Goal: Contribute content

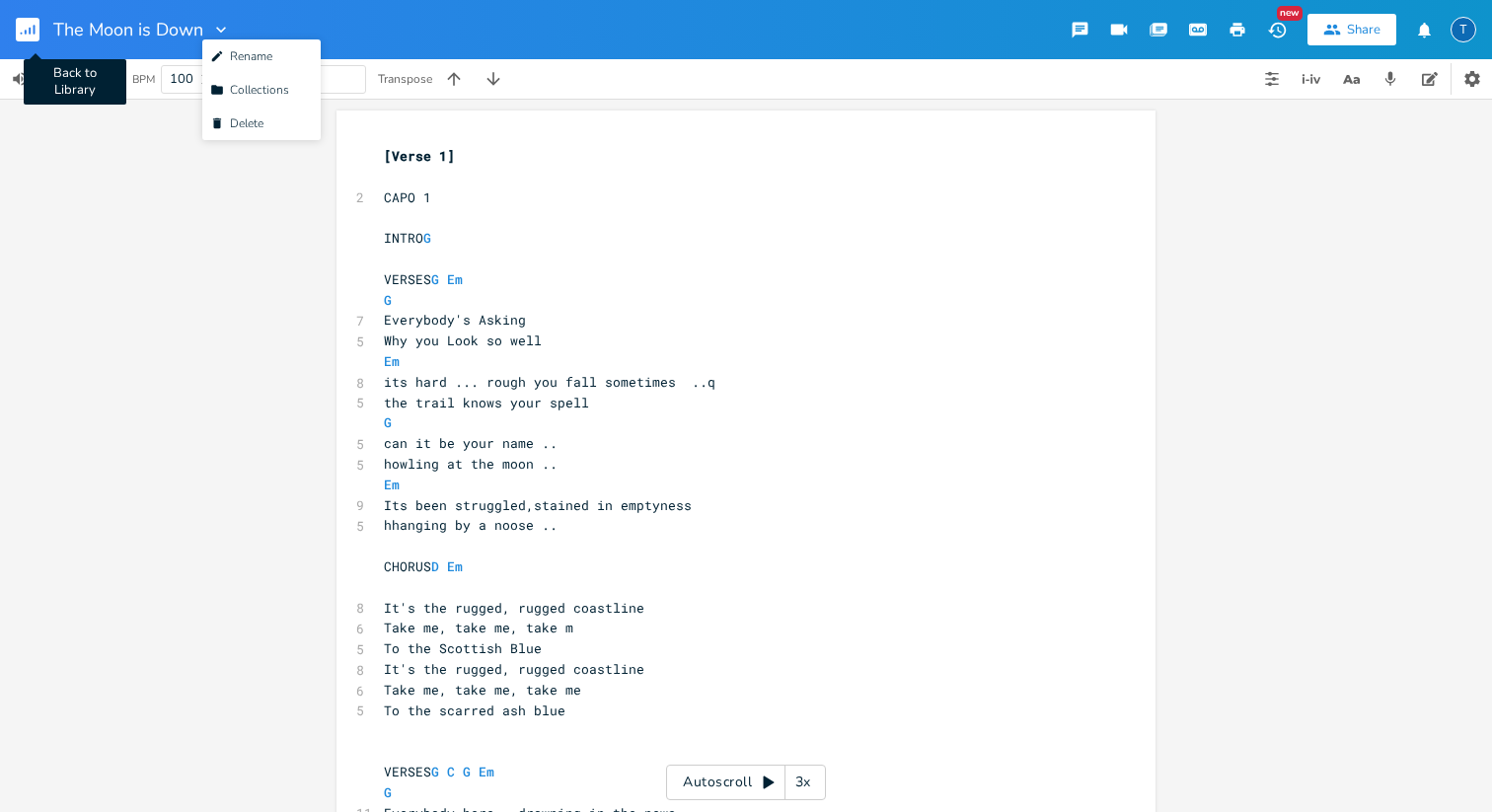
click at [32, 31] on rect "button" at bounding box center [28, 30] width 24 height 24
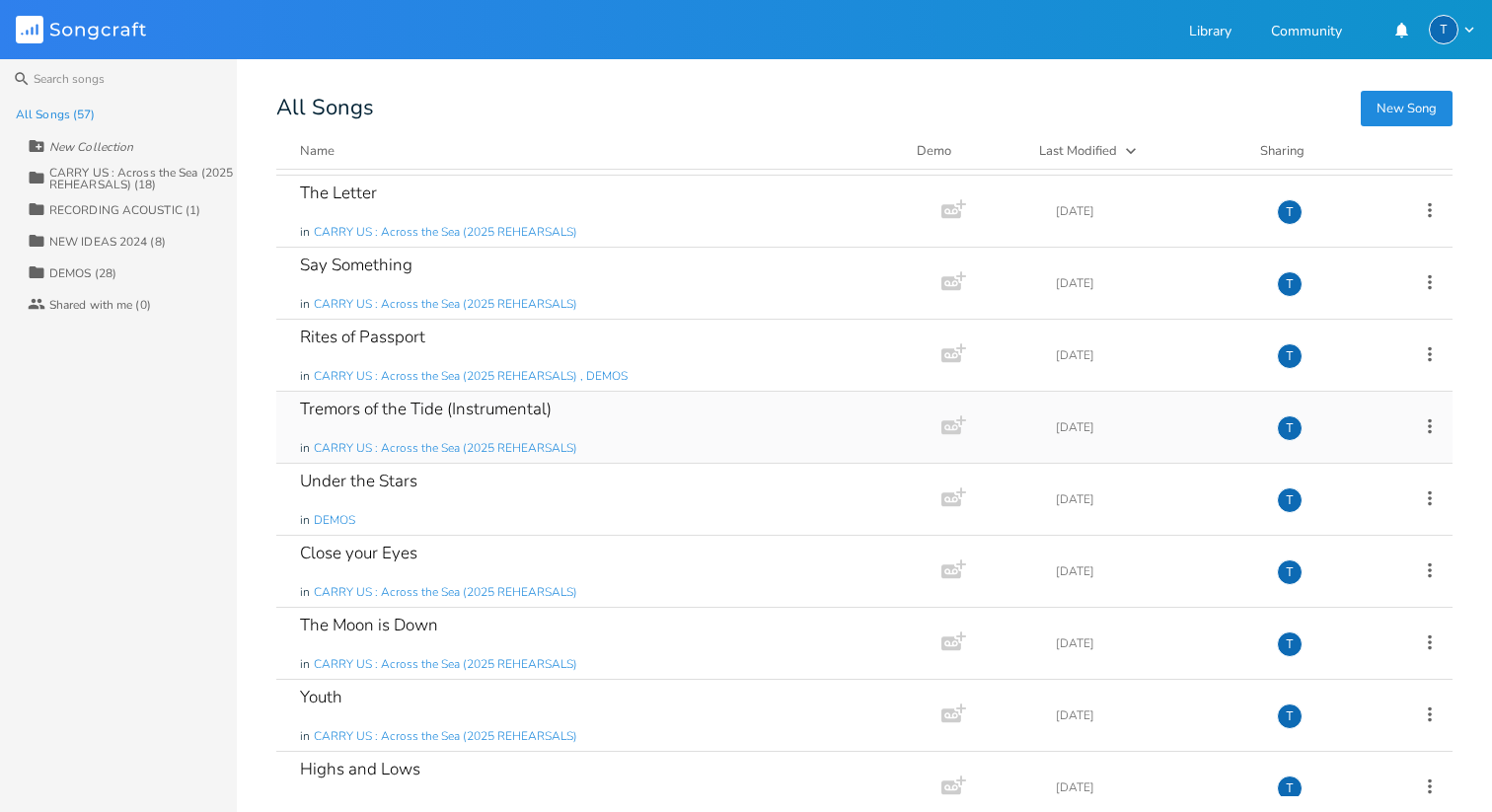
scroll to position [664, 0]
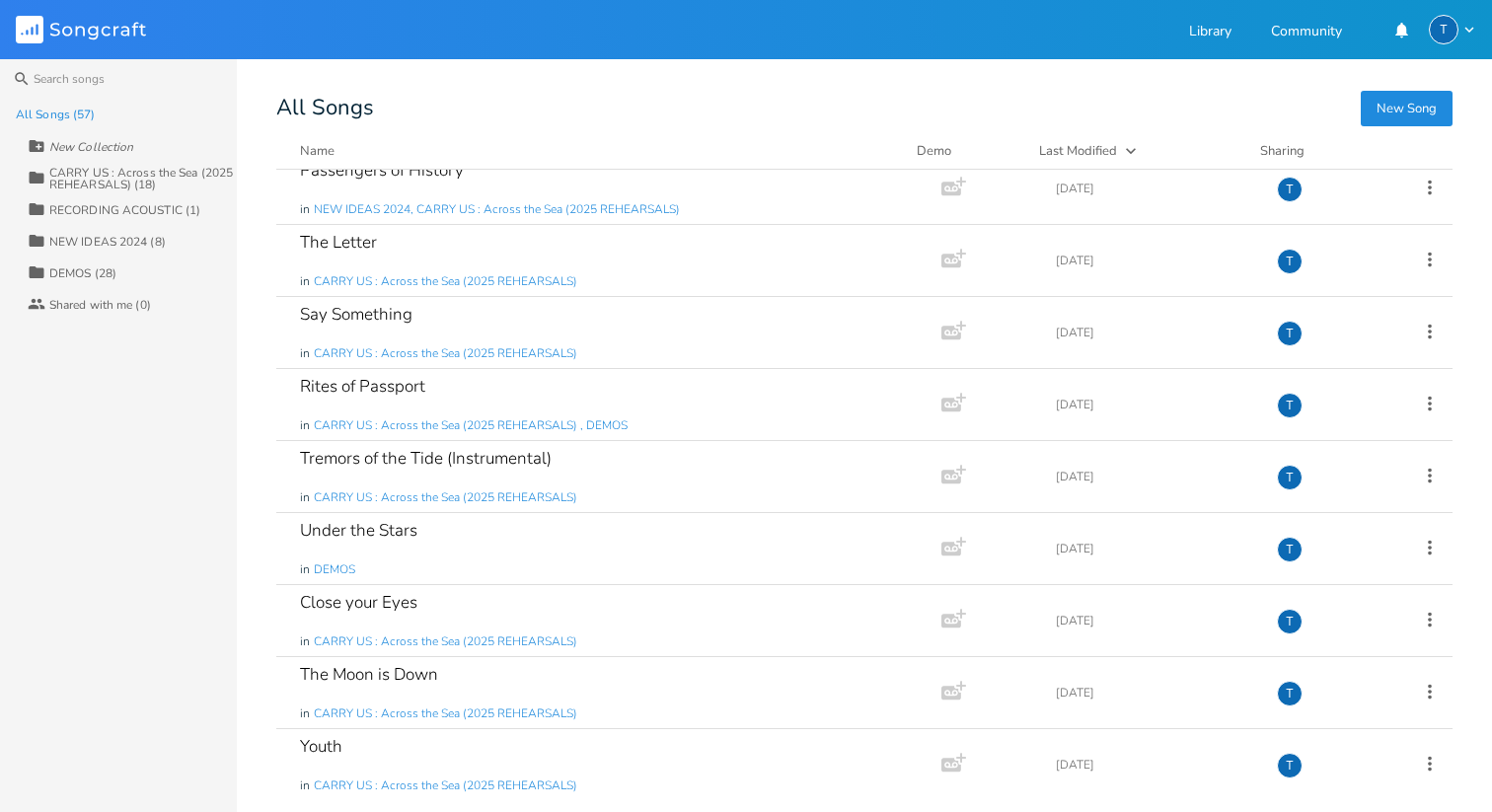
click at [1094, 144] on div "Last Modified" at bounding box center [1078, 151] width 78 height 18
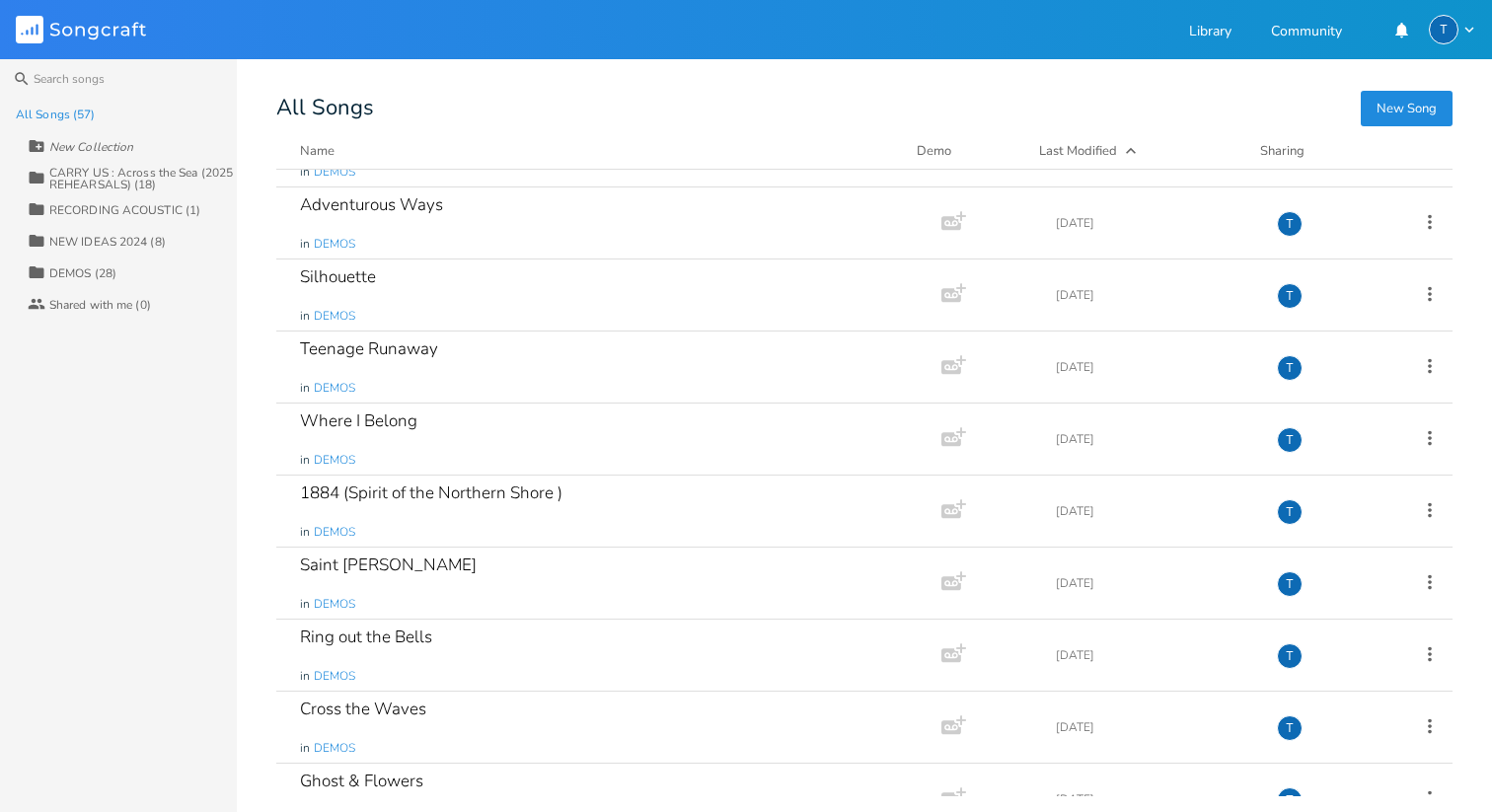
scroll to position [0, 0]
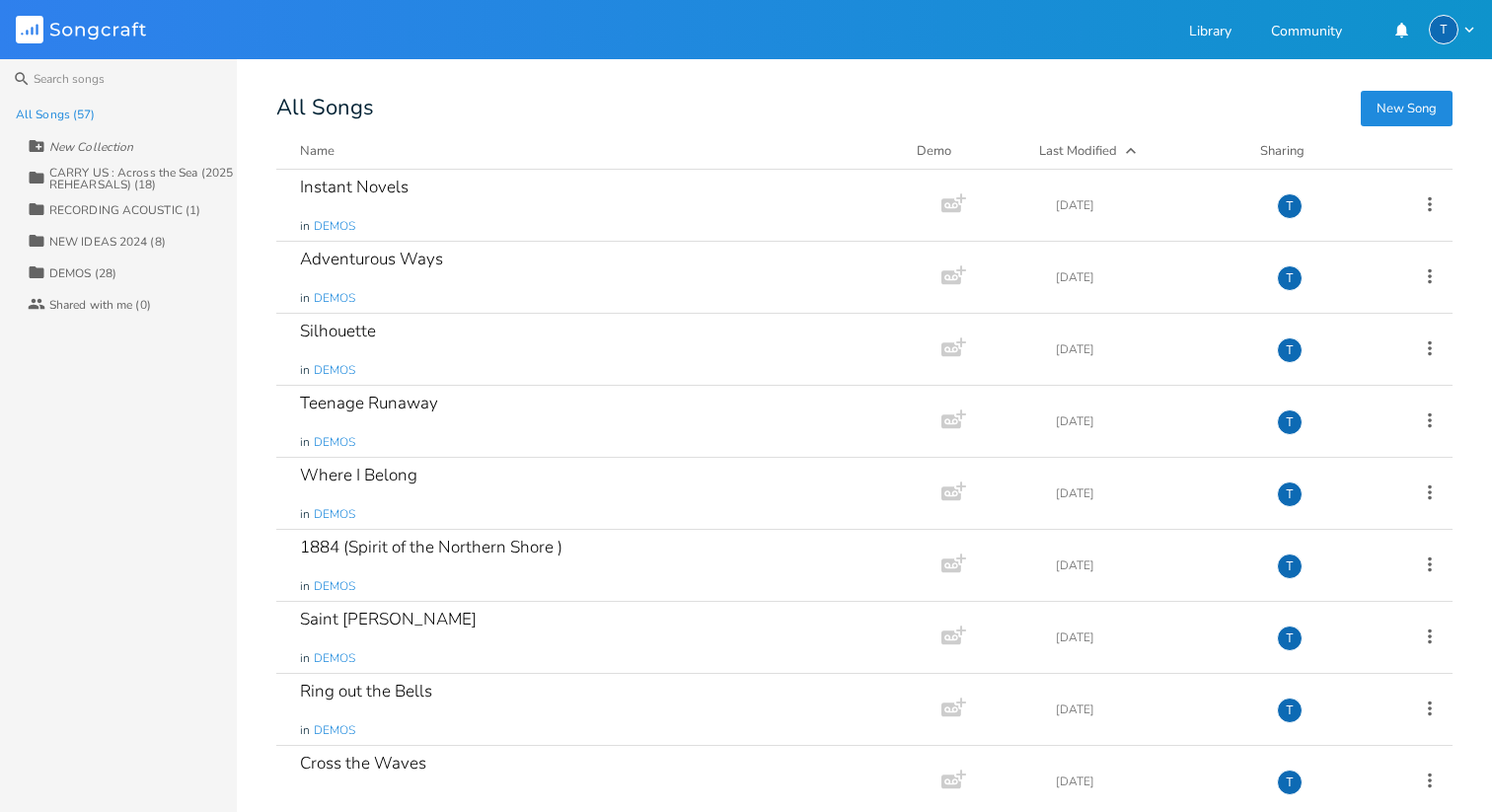
click at [1075, 150] on div "Last Modified" at bounding box center [1078, 151] width 78 height 18
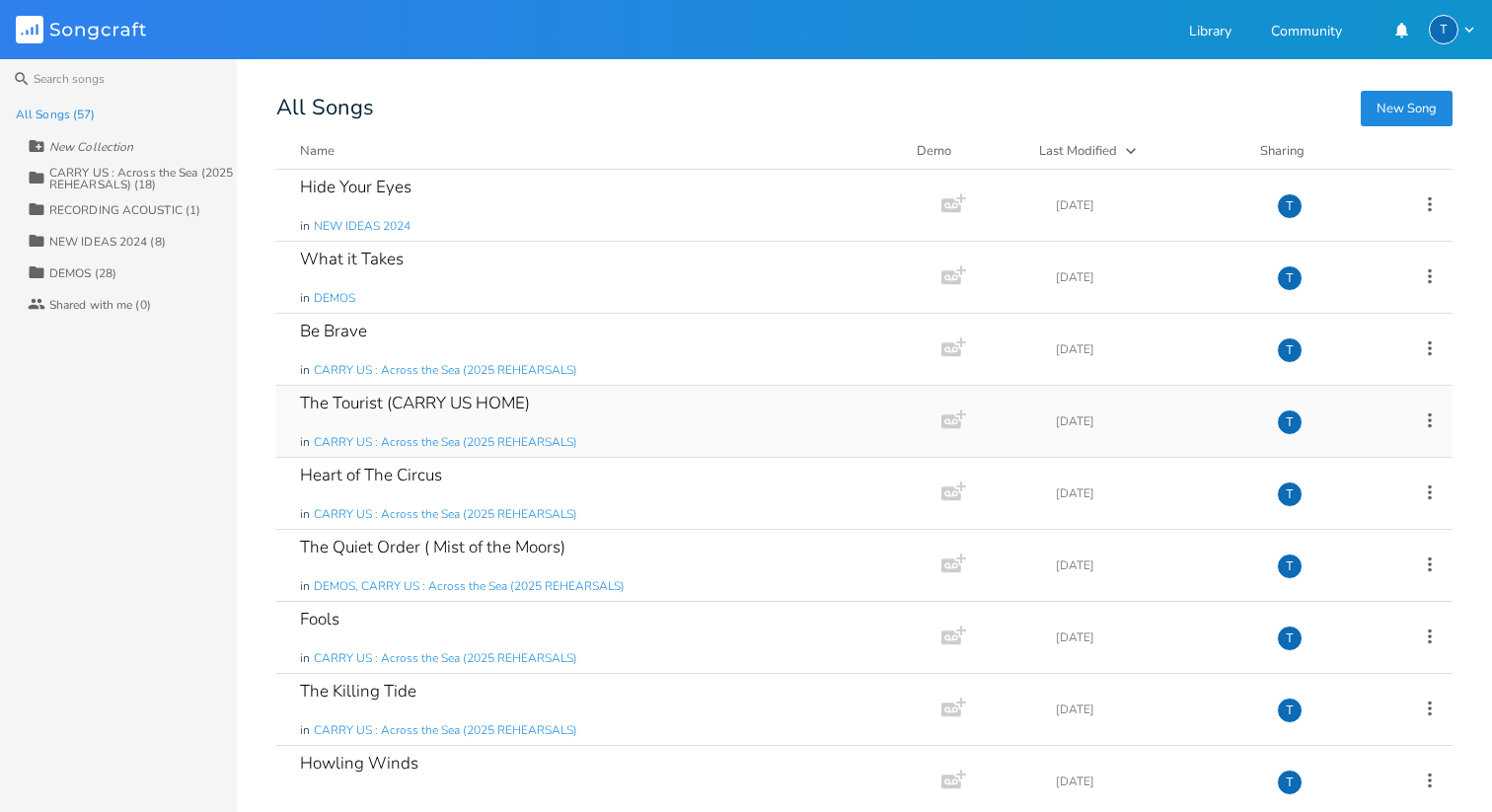
click at [463, 404] on div "The Tourist (CARRY US HOME)" at bounding box center [415, 402] width 230 height 17
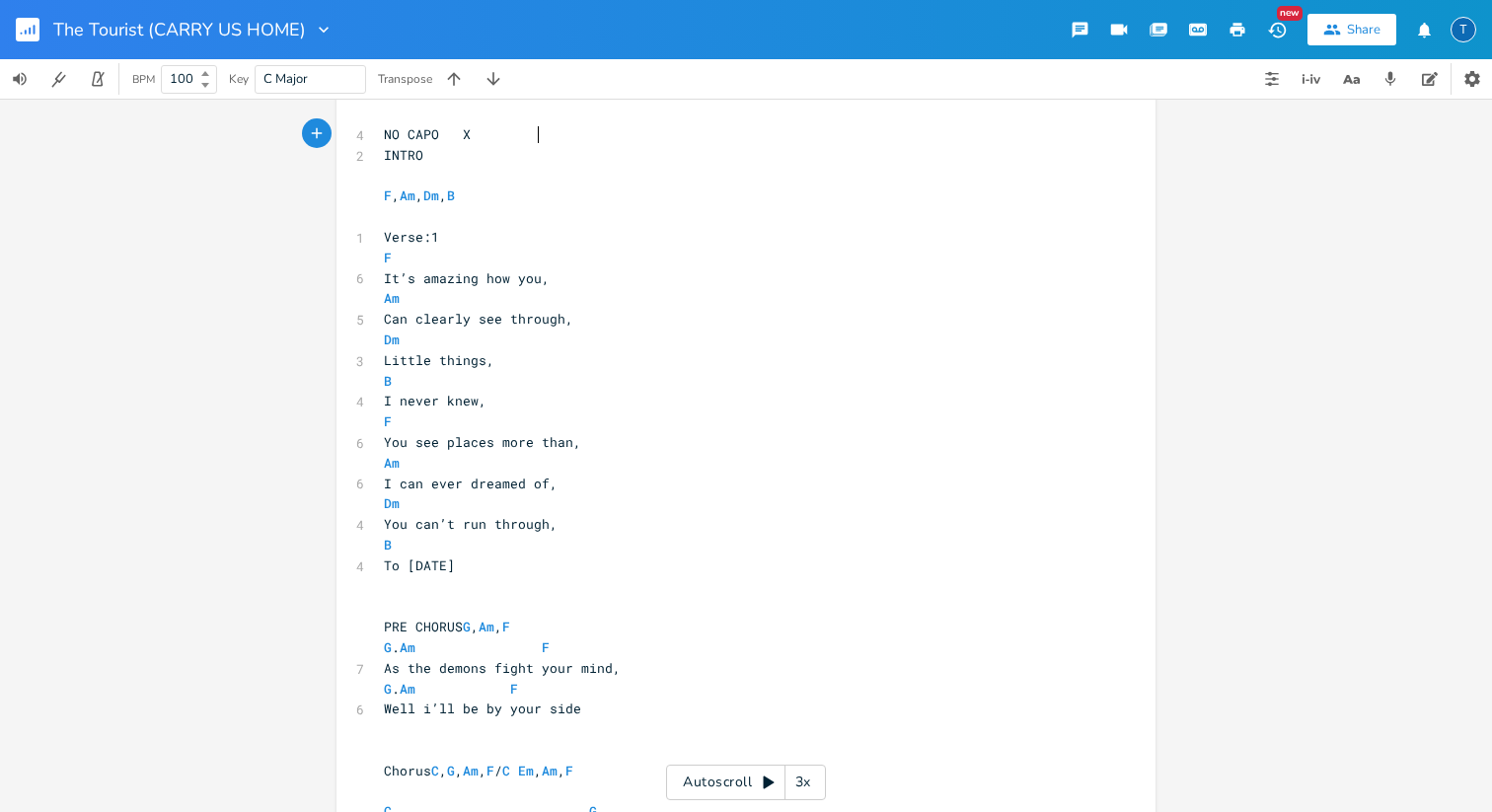
scroll to position [0, 3]
